Goal: Find specific fact: Find specific fact

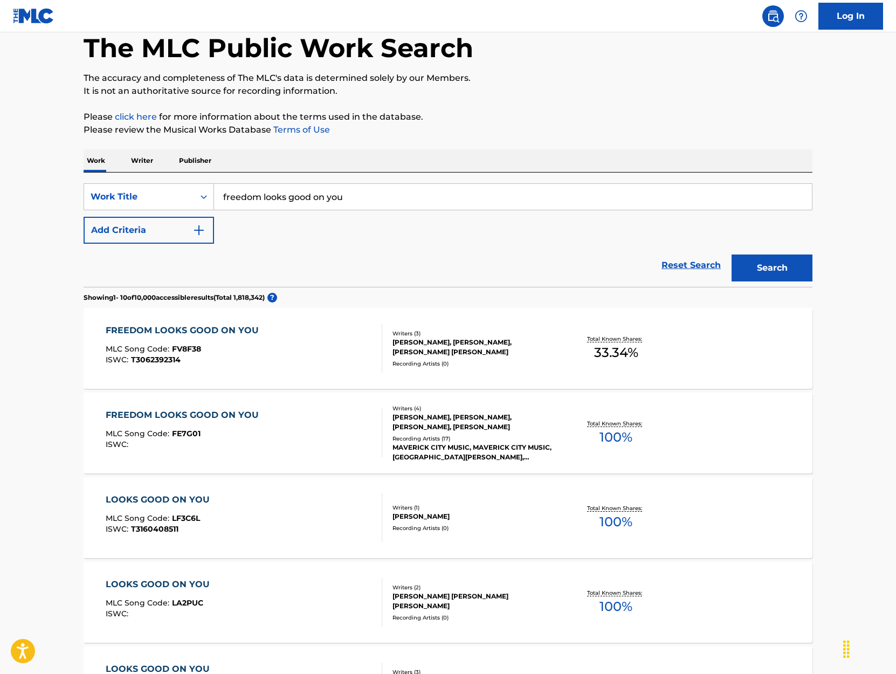
scroll to position [54, 0]
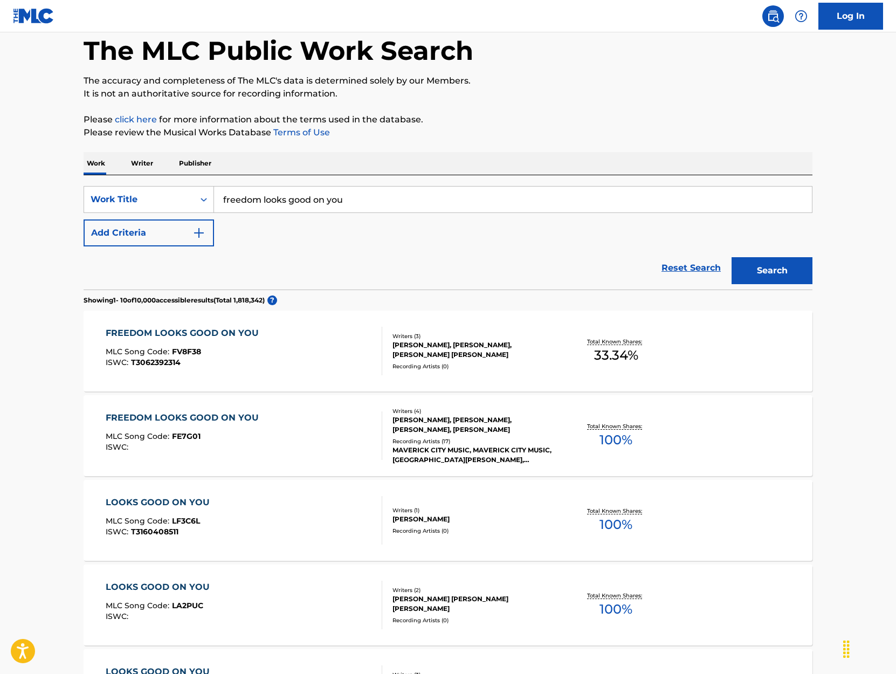
click at [574, 451] on div "Total Known Shares: 100 %" at bounding box center [615, 436] width 121 height 33
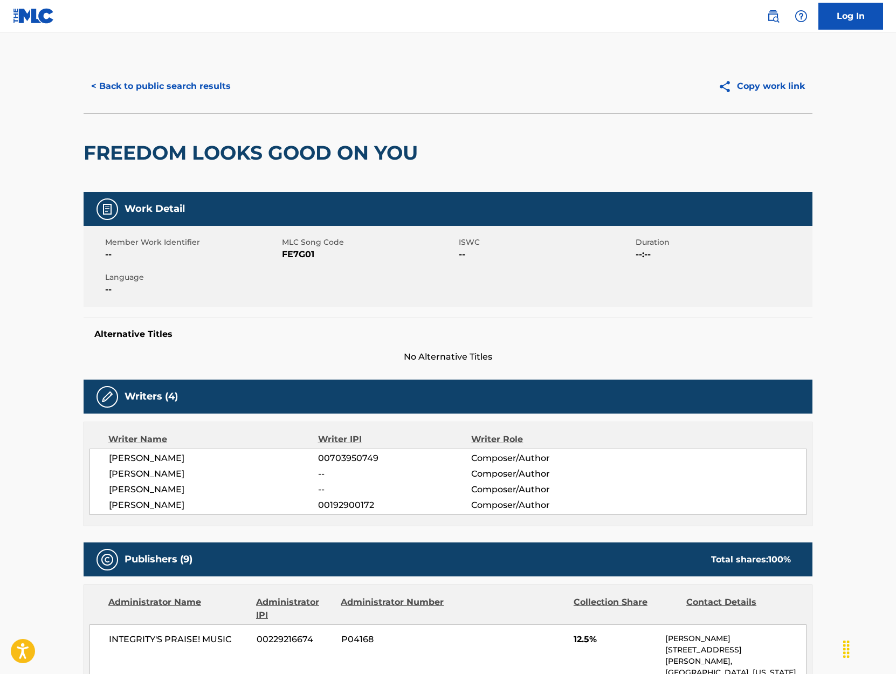
click at [145, 88] on button "< Back to public search results" at bounding box center [161, 86] width 155 height 27
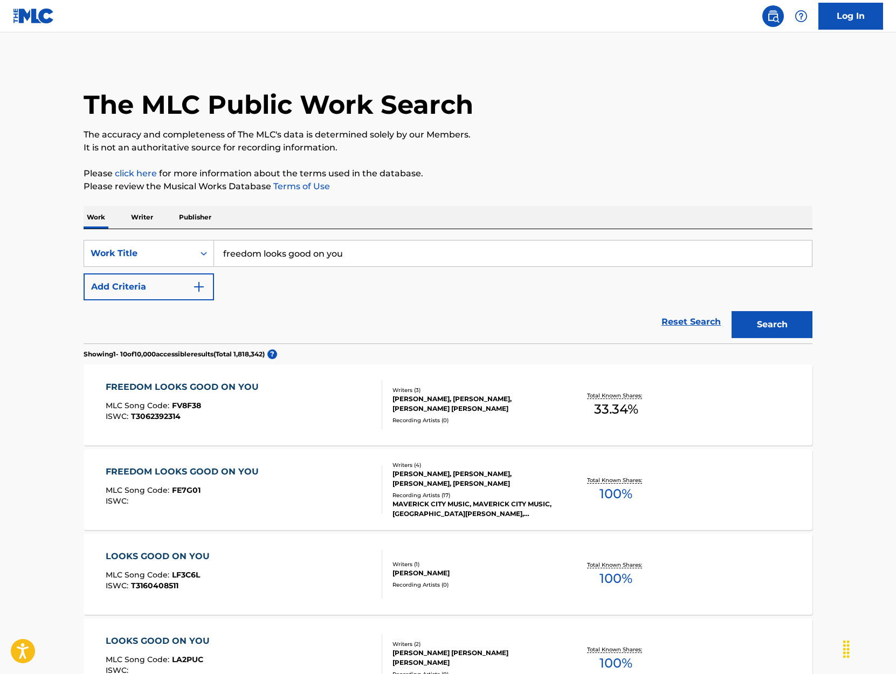
scroll to position [54, 0]
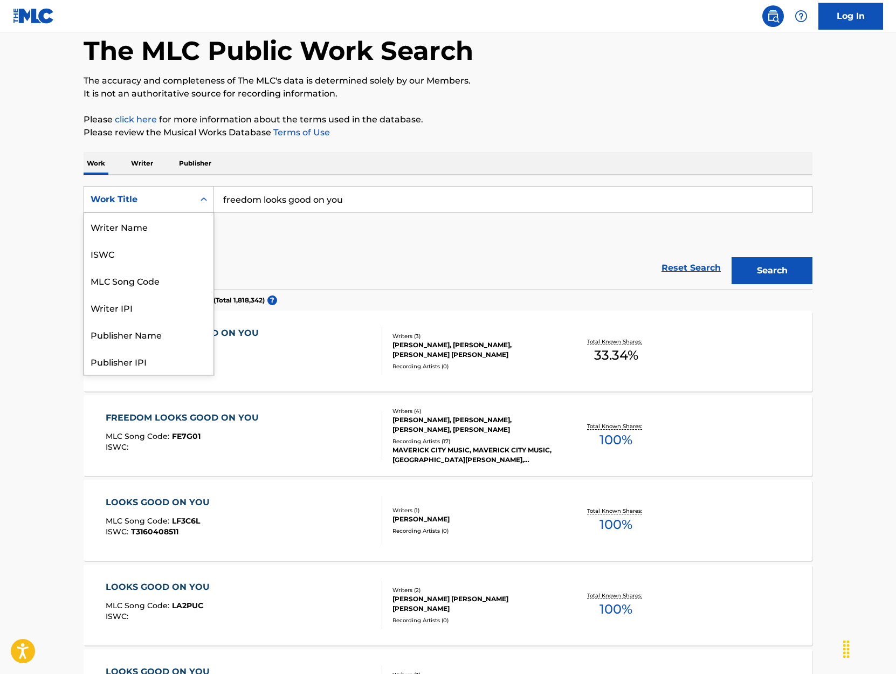
click at [209, 201] on icon "Search Form" at bounding box center [203, 199] width 11 height 11
click at [184, 256] on div "ISWC" at bounding box center [148, 253] width 129 height 27
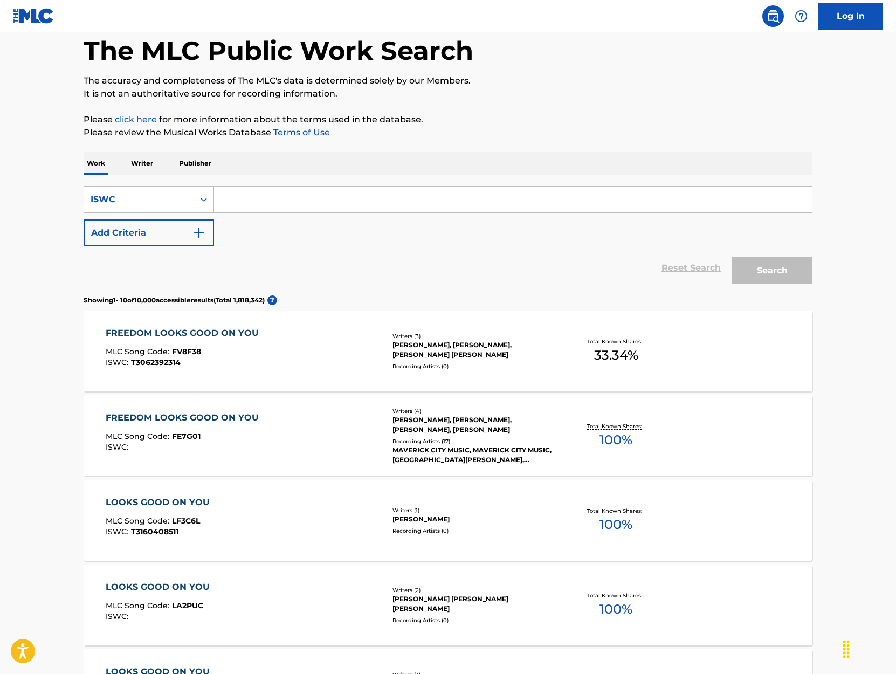
click at [260, 195] on input "Search Form" at bounding box center [513, 200] width 598 height 26
paste input "T9011320175"
type input "T9011320175"
click at [732, 257] on button "Search" at bounding box center [772, 270] width 81 height 27
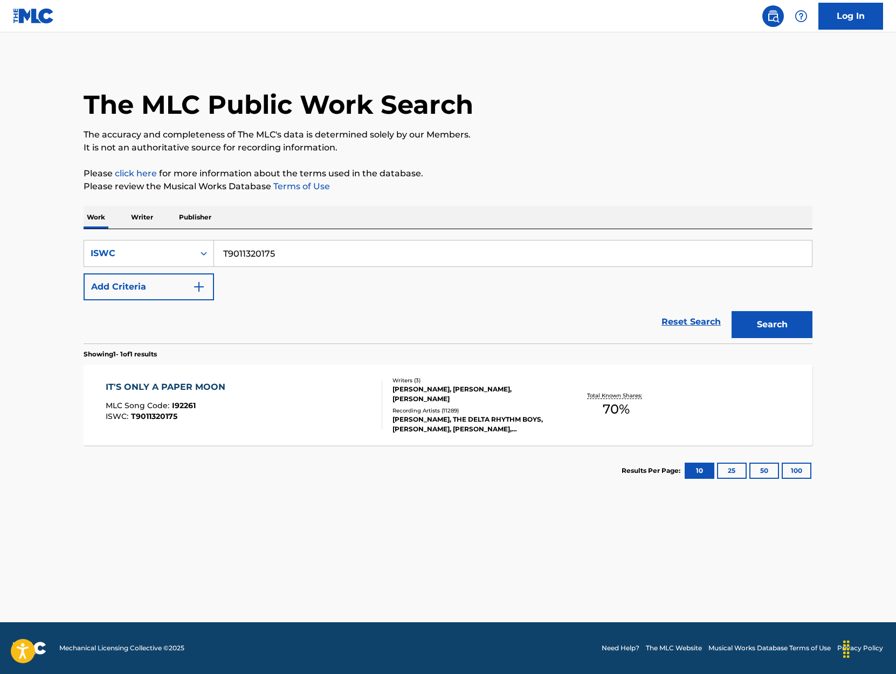
click at [235, 395] on div "IT'S ONLY A PAPER MOON MLC Song Code : I92261 ISWC : T9011320175" at bounding box center [244, 405] width 277 height 49
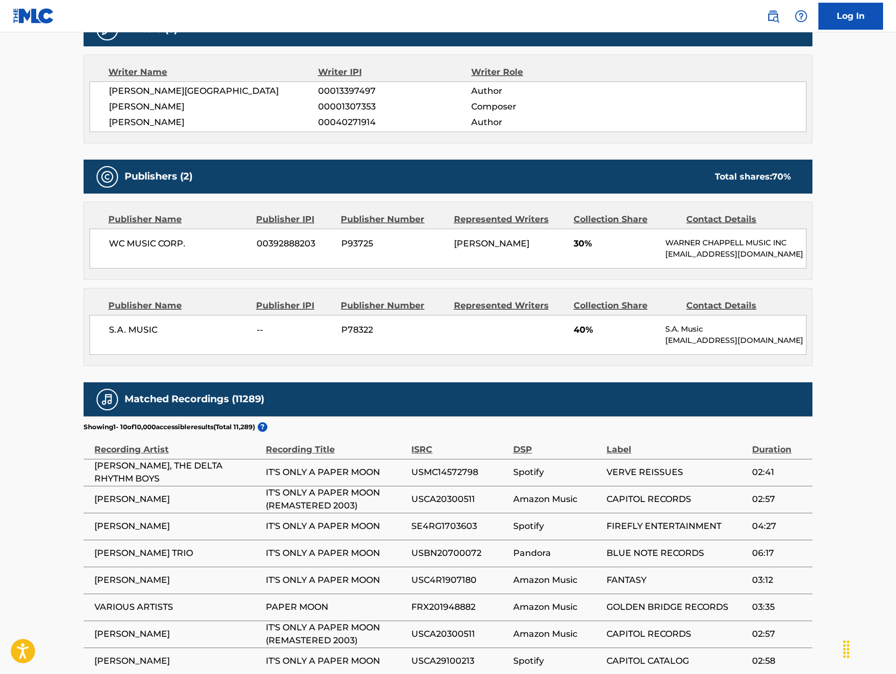
scroll to position [755, 0]
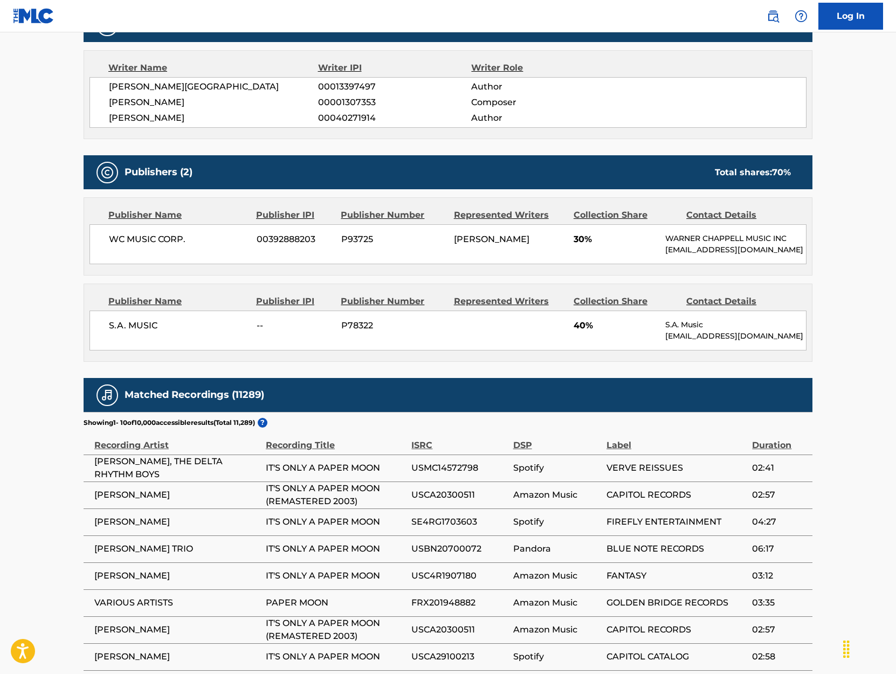
click at [511, 311] on div "S.A. MUSIC -- P78322 40% S.A. Music [EMAIL_ADDRESS][DOMAIN_NAME]" at bounding box center [448, 331] width 717 height 40
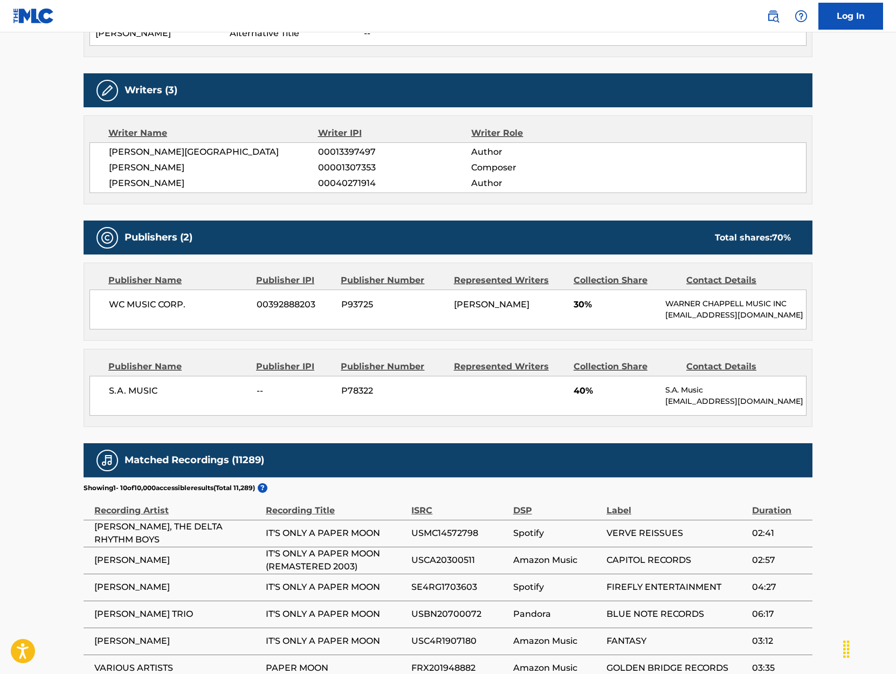
scroll to position [593, 0]
